Goal: Check status: Check status

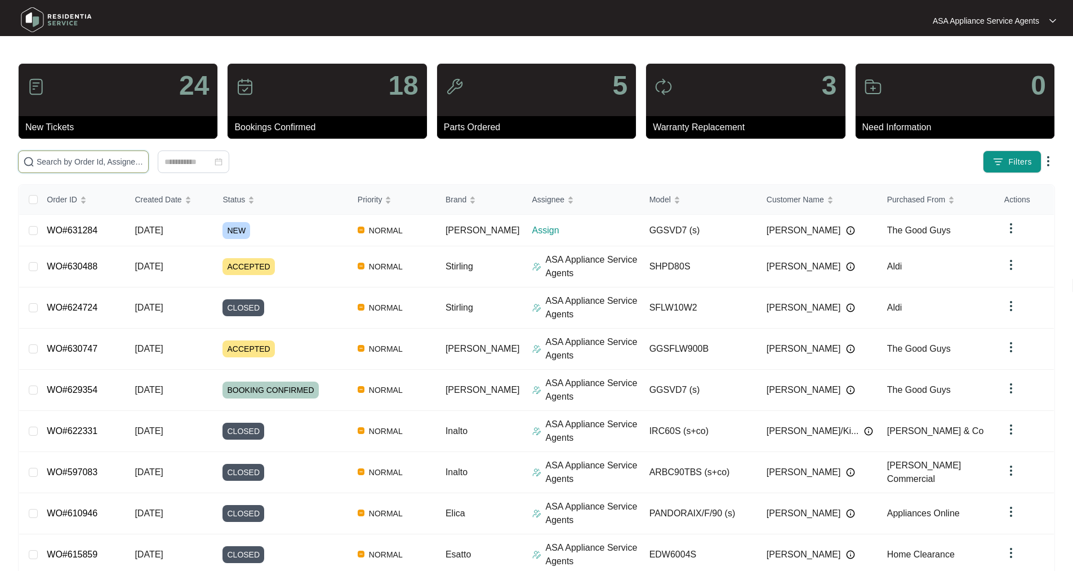
click at [84, 166] on input "text" at bounding box center [90, 161] width 107 height 12
paste input "WO#619441"
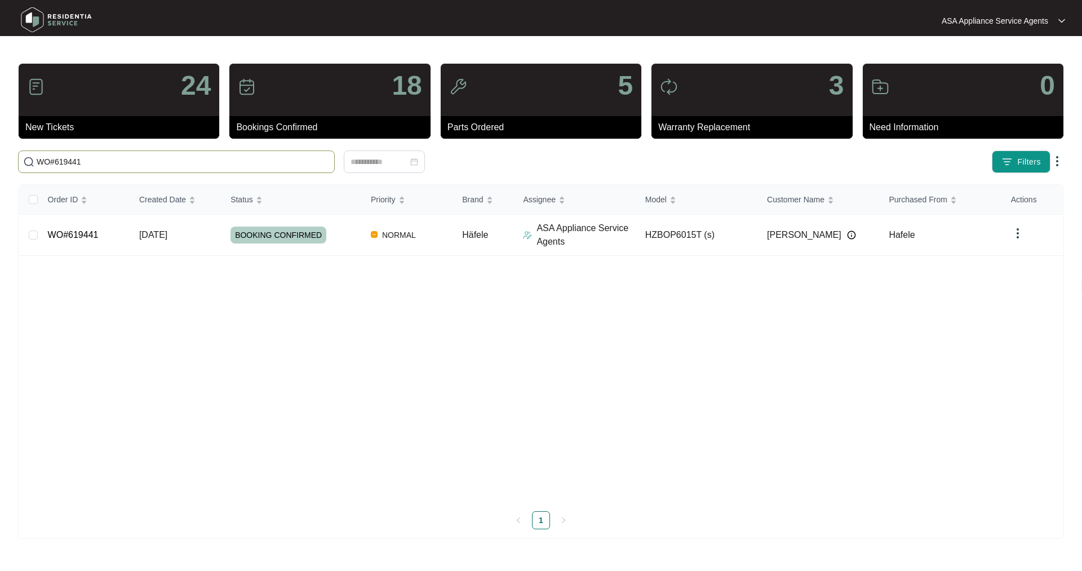
type input "WO#619441"
click at [508, 248] on td "Häfele" at bounding box center [483, 235] width 61 height 41
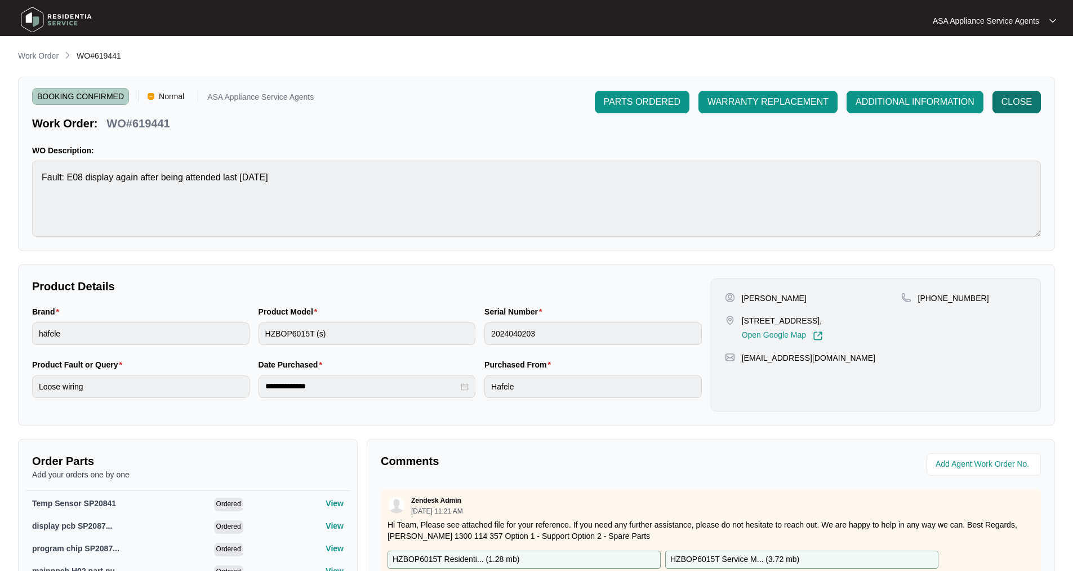
click at [1010, 105] on span "CLOSE" at bounding box center [1017, 102] width 30 height 14
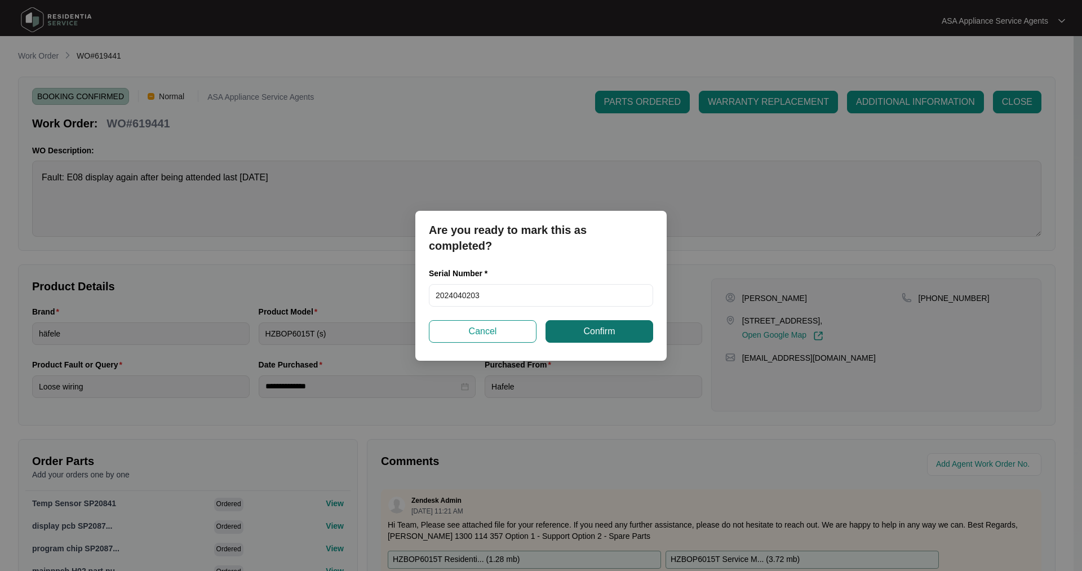
click at [615, 332] on button "Confirm" at bounding box center [599, 331] width 108 height 23
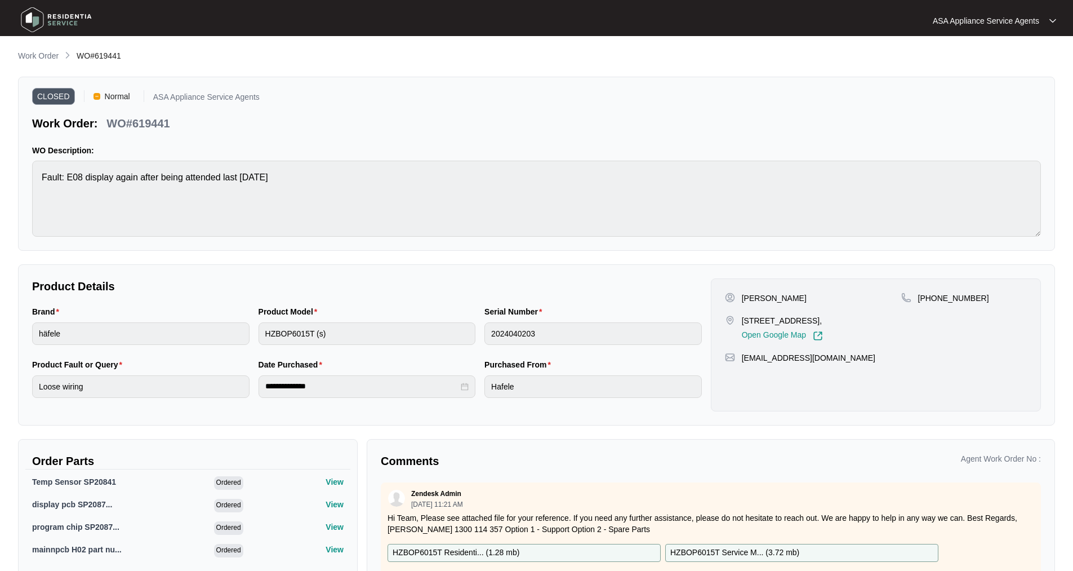
click at [39, 24] on img at bounding box center [56, 20] width 79 height 34
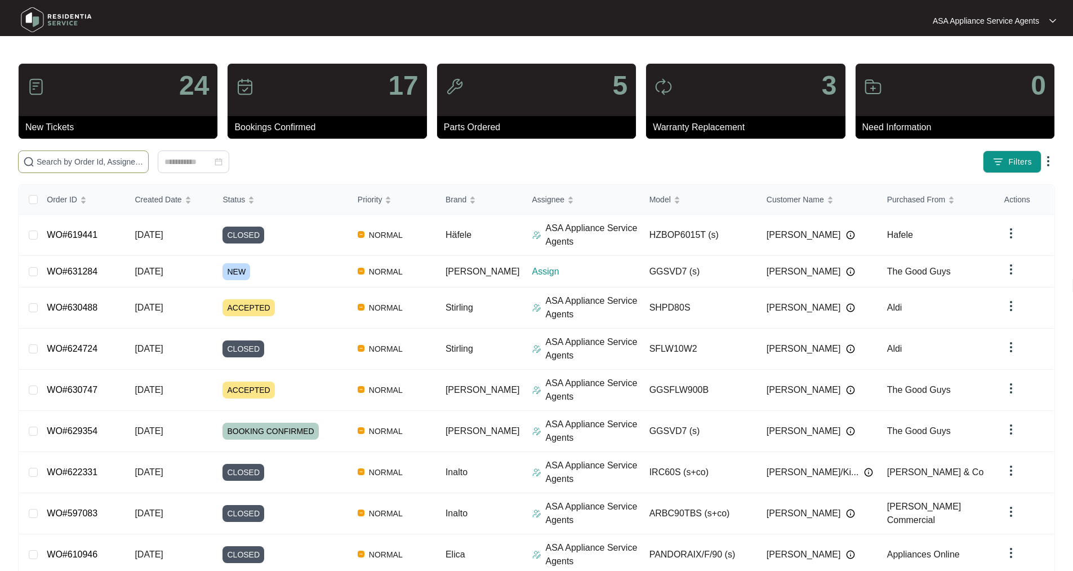
click at [120, 154] on span at bounding box center [83, 161] width 131 height 23
click at [129, 157] on input "text" at bounding box center [90, 161] width 107 height 12
paste input "WO#629080"
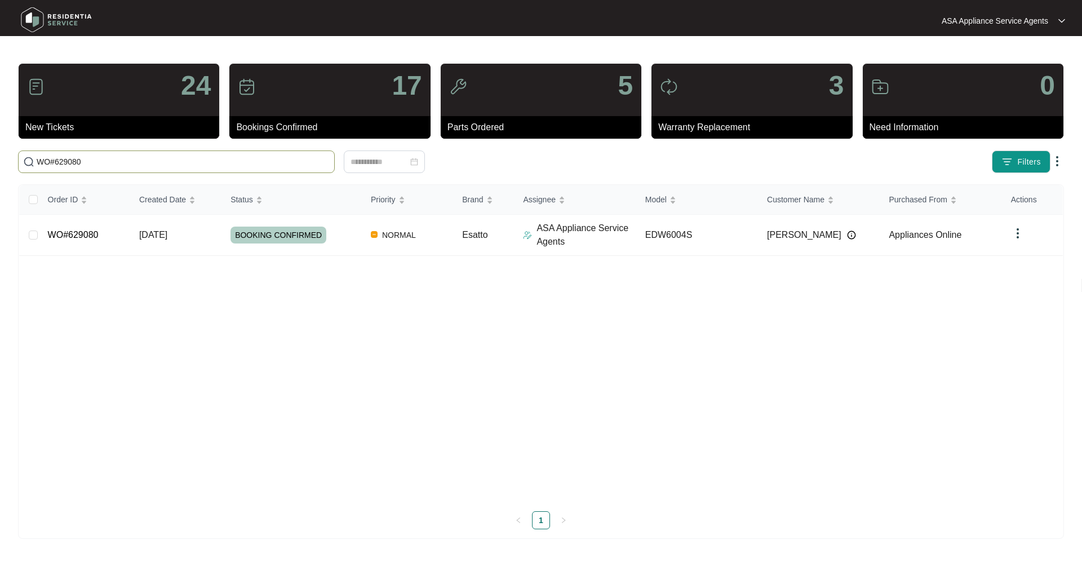
type input "WO#629080"
click at [56, 237] on link "WO#629080" at bounding box center [73, 235] width 51 height 10
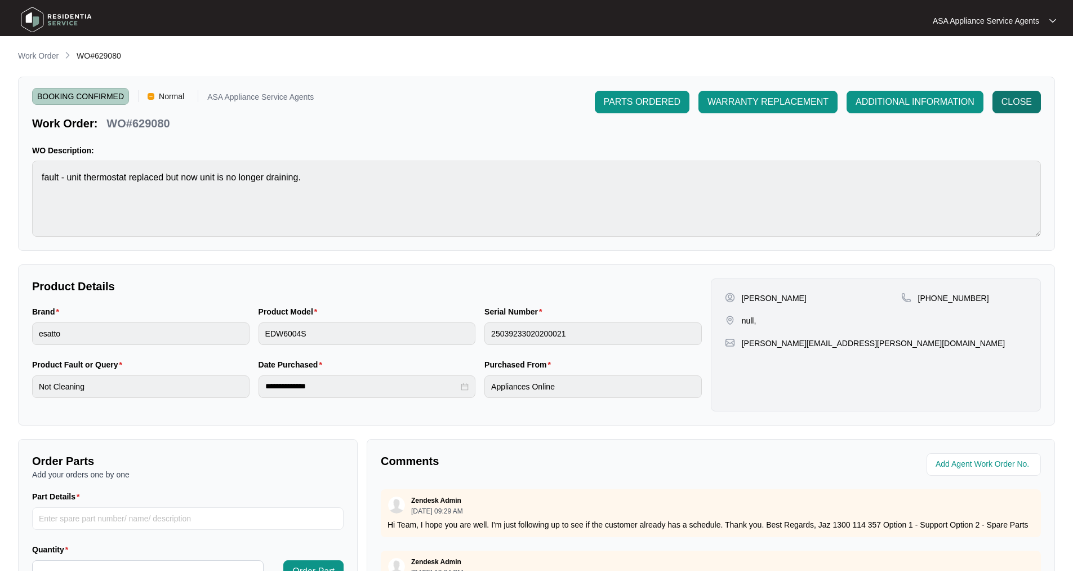
click at [1022, 101] on span "CLOSE" at bounding box center [1017, 102] width 30 height 14
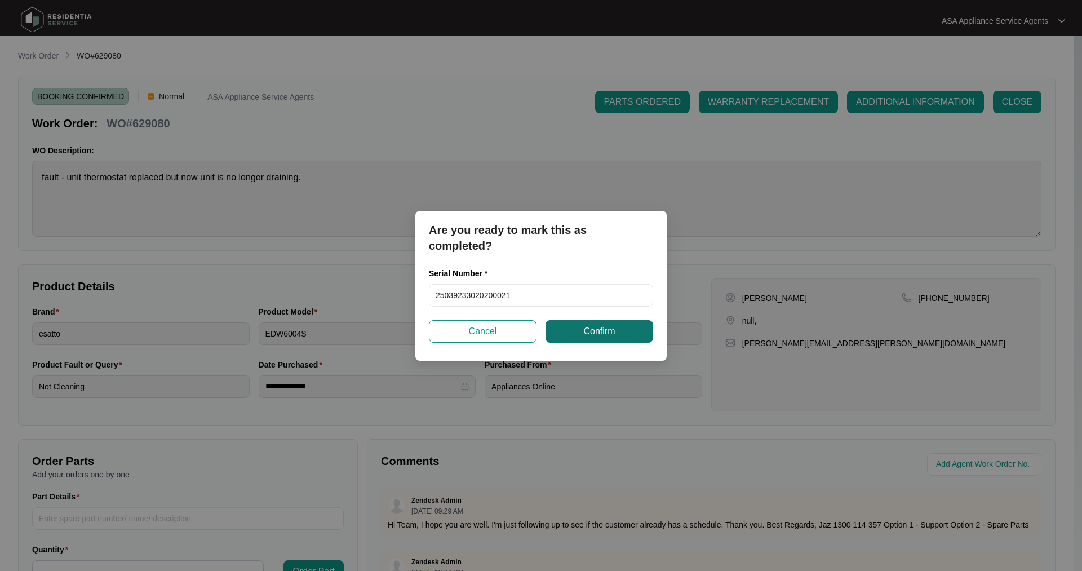
click at [601, 331] on span "Confirm" at bounding box center [599, 331] width 32 height 14
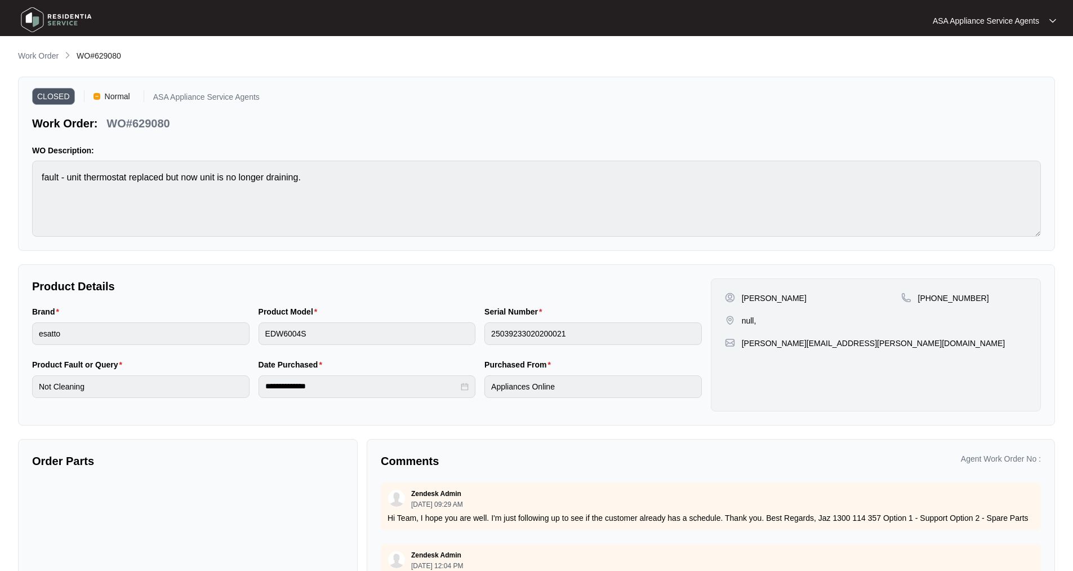
click at [25, 28] on img at bounding box center [56, 20] width 79 height 34
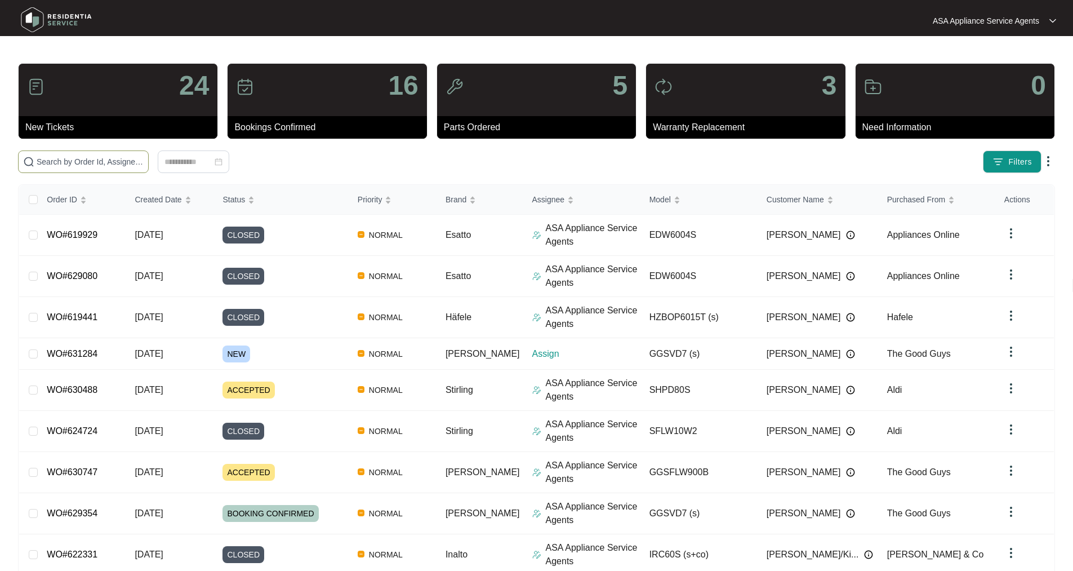
click at [82, 158] on input "text" at bounding box center [90, 161] width 107 height 12
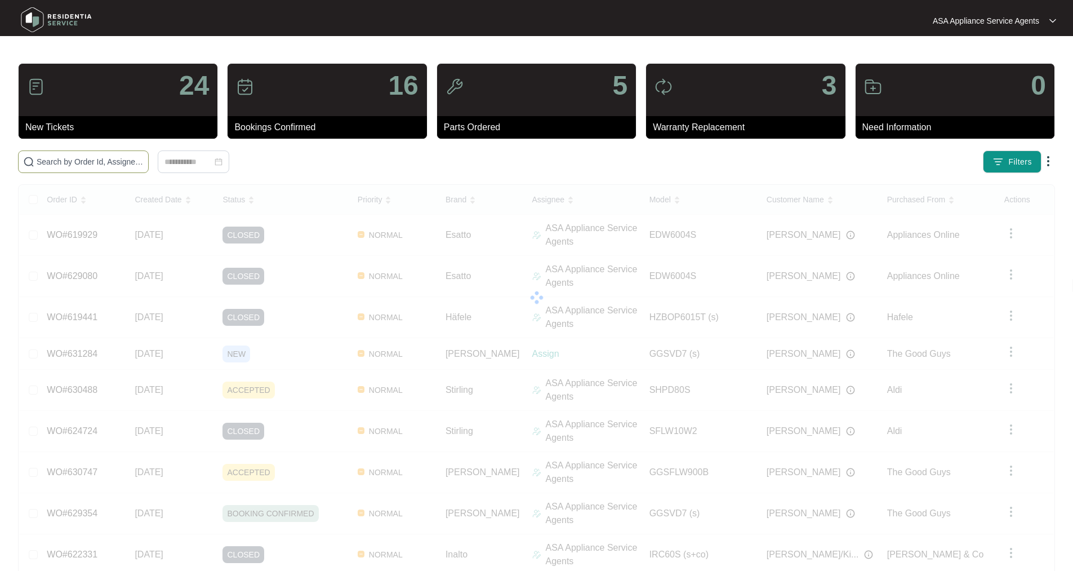
type input "v"
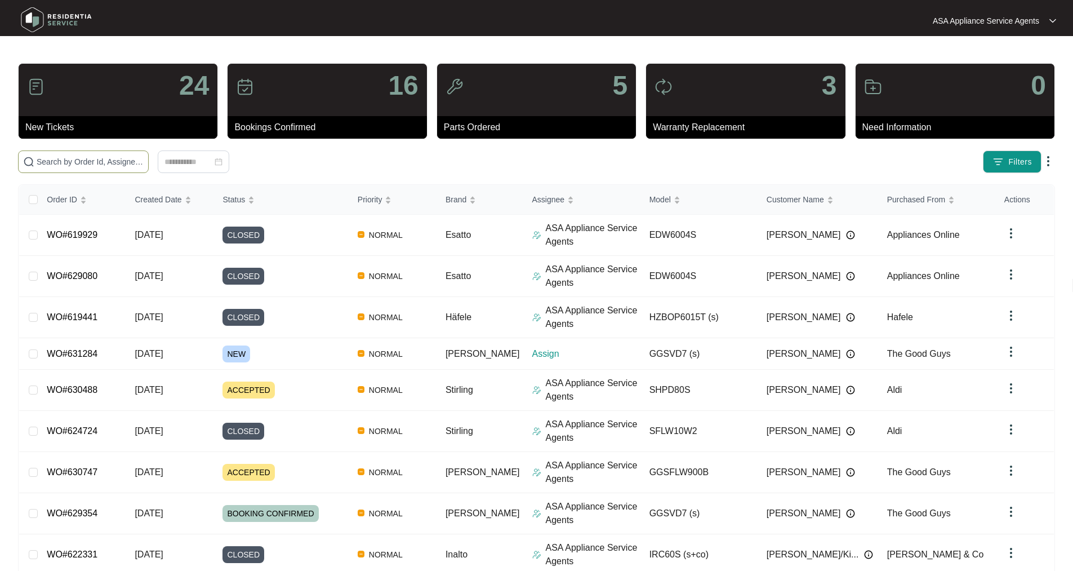
paste input "WO#628965"
type input "WO#628965"
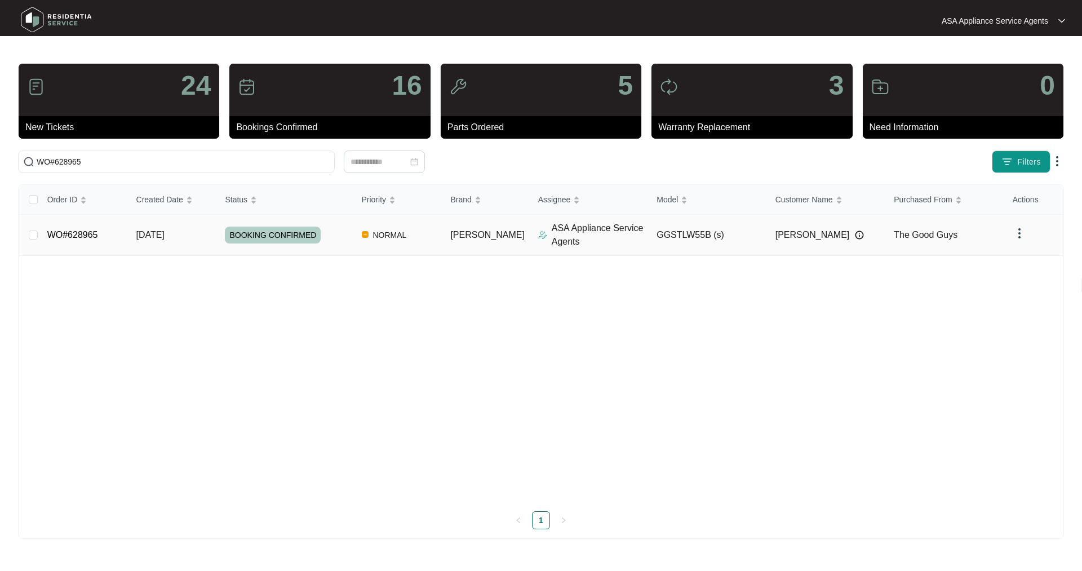
click at [90, 239] on link "WO#628965" at bounding box center [72, 235] width 51 height 10
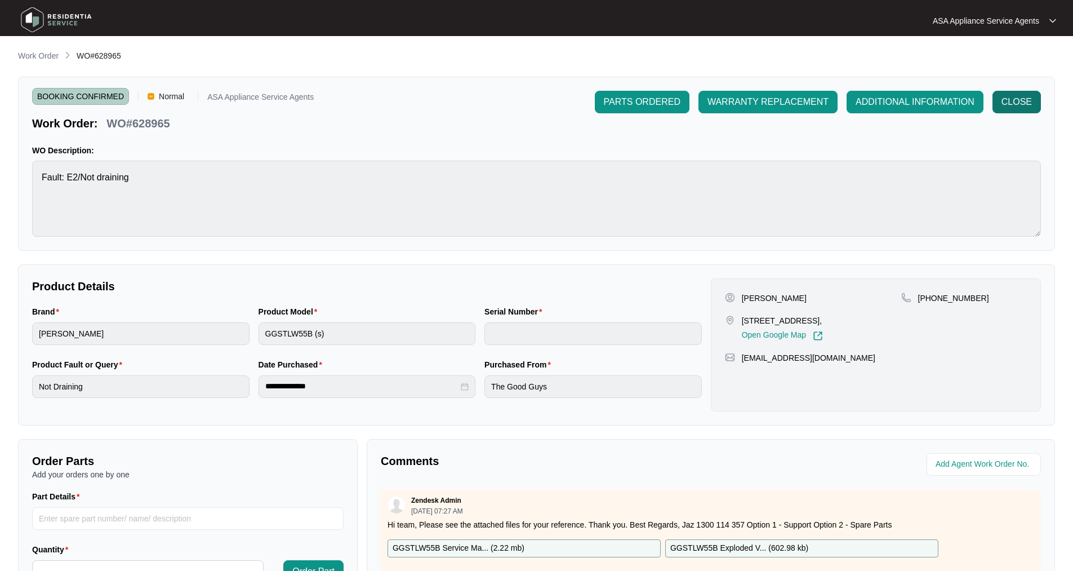
click at [1016, 104] on span "CLOSE" at bounding box center [1017, 102] width 30 height 14
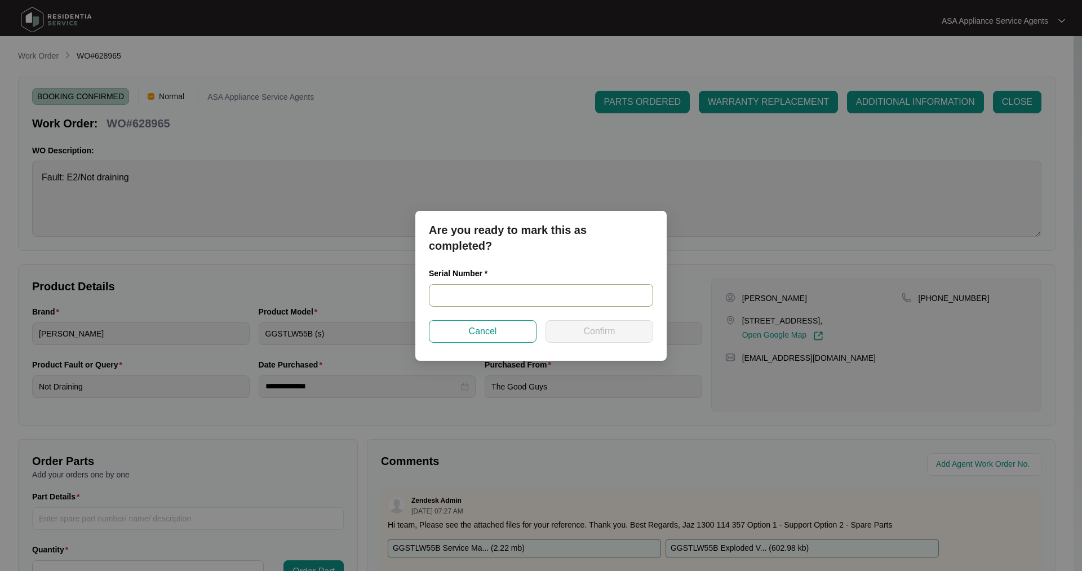
click at [483, 288] on input "text" at bounding box center [541, 295] width 224 height 23
paste input "540Q78214014A231A00398"
type input "540Q78214014A231A00398"
click at [576, 327] on button "Confirm" at bounding box center [599, 331] width 108 height 23
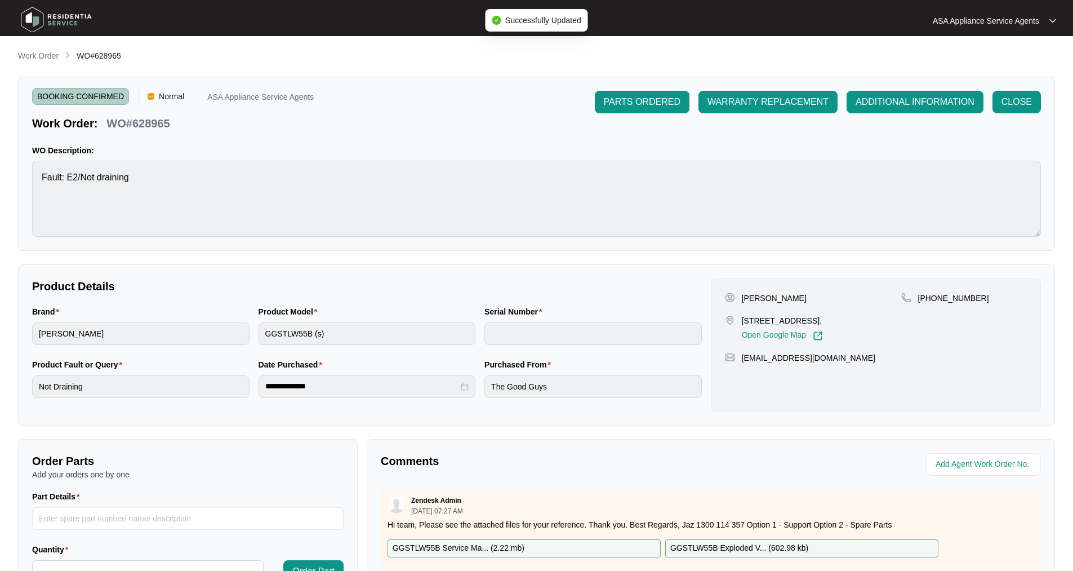
type input "540Q78214014A231A00398"
